Goal: Navigation & Orientation: Understand site structure

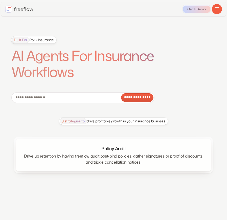
click at [32, 55] on h1 "AI Agents For Insurance Workflows" at bounding box center [103, 64] width 184 height 33
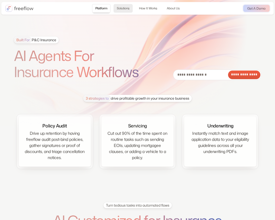
click at [128, 7] on link "Solutions" at bounding box center [123, 8] width 19 height 9
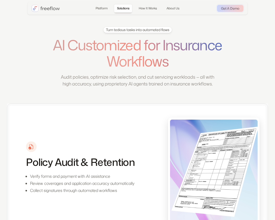
scroll to position [179, 0]
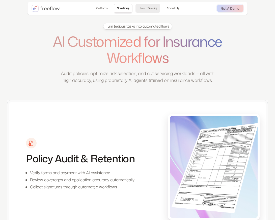
click at [150, 9] on link "How It Works" at bounding box center [148, 8] width 25 height 9
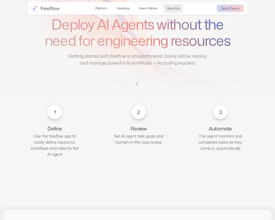
click at [175, 8] on link "About Us" at bounding box center [173, 8] width 19 height 9
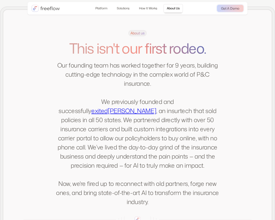
scroll to position [976, 0]
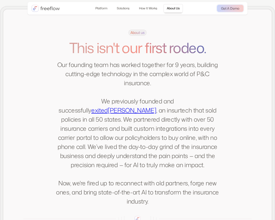
click at [52, 10] on img "home" at bounding box center [46, 8] width 28 height 7
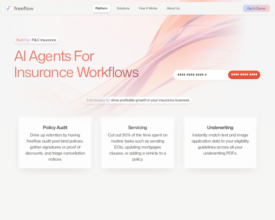
click at [139, 72] on h1 "AI Agents For Insurance Workflows" at bounding box center [83, 64] width 139 height 33
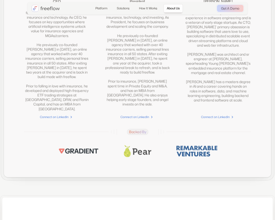
scroll to position [1286, 0]
